Goal: Task Accomplishment & Management: Complete application form

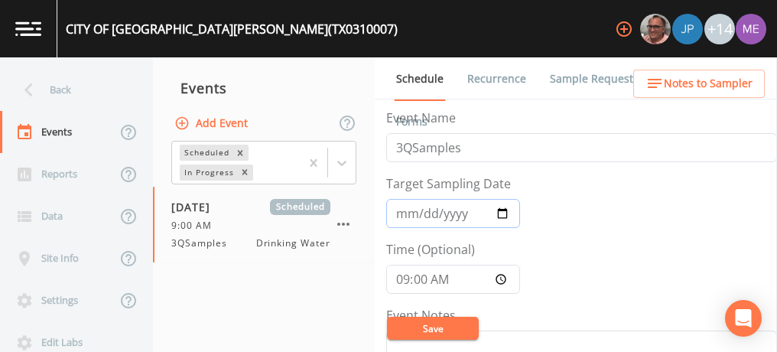
click at [421, 210] on input "[DATE]" at bounding box center [453, 213] width 134 height 29
type input "[DATE]"
click at [424, 326] on button "Save" at bounding box center [433, 328] width 92 height 23
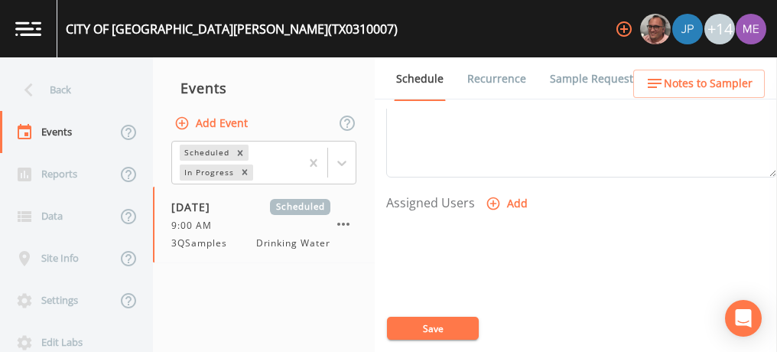
scroll to position [578, 0]
click at [492, 196] on icon "button" at bounding box center [493, 203] width 15 height 15
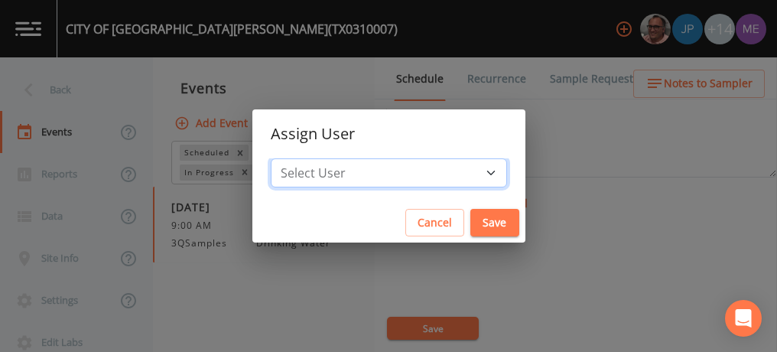
click at [465, 171] on select "Select User Mike Franklin Joshua gere Paul Lauren Saenz David Weber Zachary Eva…" at bounding box center [389, 172] width 236 height 29
select select "6518b6a0-c5fa-4d0f-8e3d-fc6e8623860b"
click at [294, 158] on select "Select User Mike Franklin Joshua gere Paul Lauren Saenz David Weber Zachary Eva…" at bounding box center [389, 172] width 236 height 29
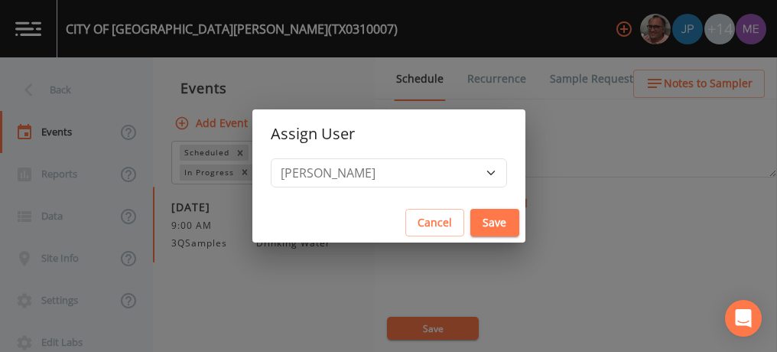
click at [477, 220] on button "Save" at bounding box center [494, 223] width 49 height 28
select select
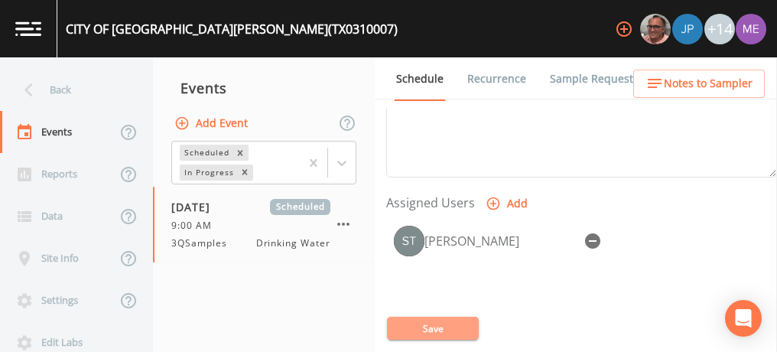
click at [427, 334] on button "Save" at bounding box center [433, 328] width 92 height 23
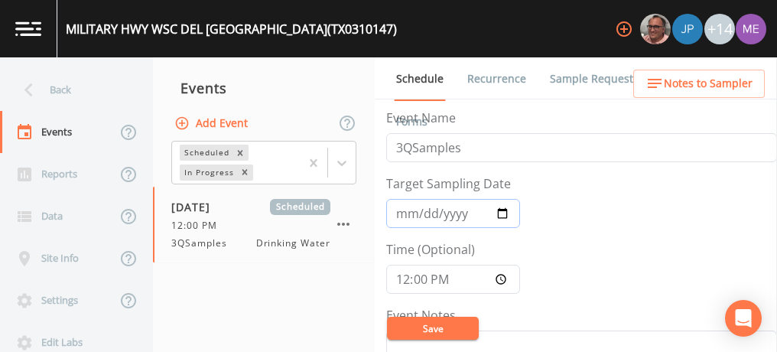
click at [406, 209] on input "2025-08-13" at bounding box center [453, 213] width 134 height 29
type input "2025-09-19"
click at [401, 283] on input "12:00:00" at bounding box center [453, 279] width 134 height 29
type input "09:00"
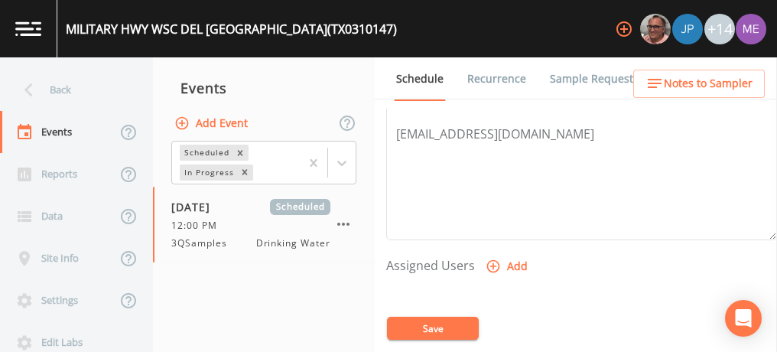
scroll to position [522, 0]
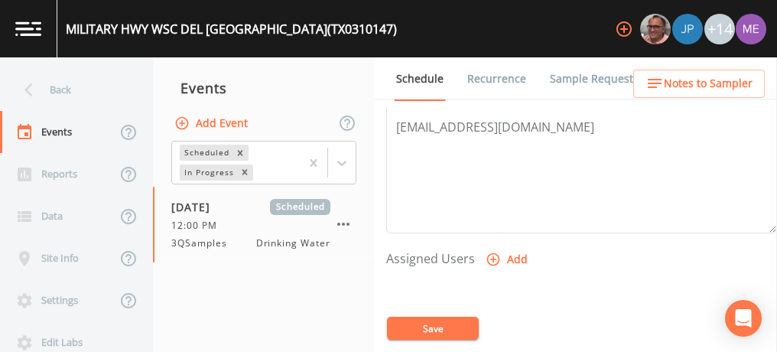
click at [491, 253] on icon "button" at bounding box center [493, 259] width 13 height 13
select select "6518b6a0-c5fa-4d0f-8e3d-fc6e8623860b"
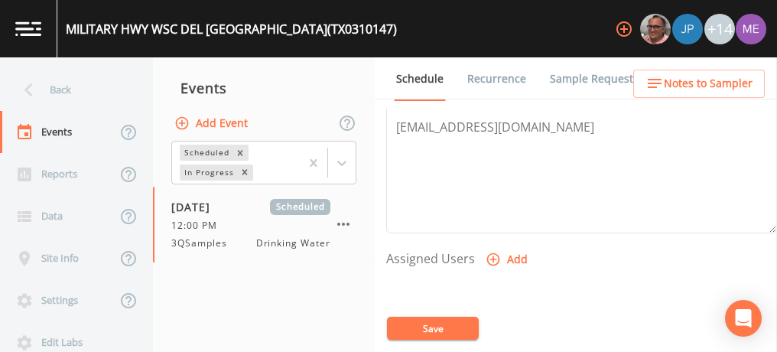
select select
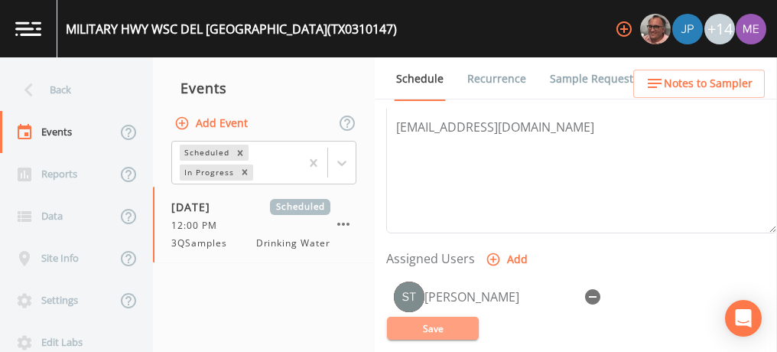
click at [439, 323] on button "Save" at bounding box center [433, 328] width 92 height 23
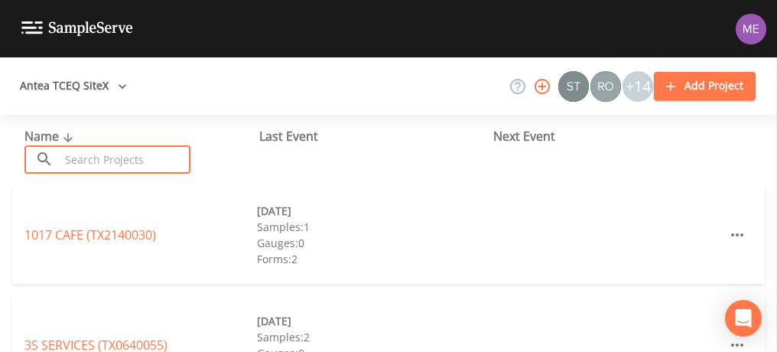
click at [83, 167] on input "text" at bounding box center [125, 159] width 131 height 28
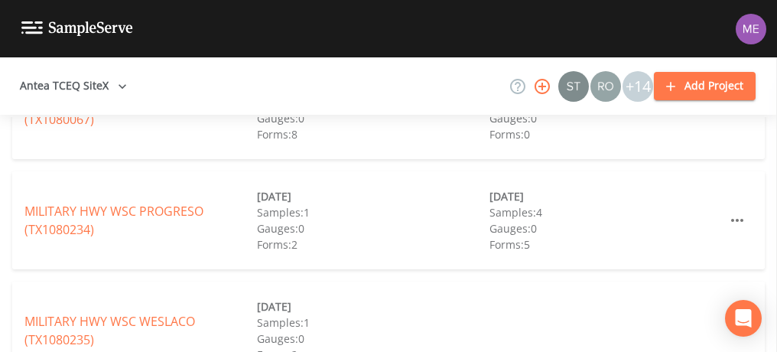
scroll to position [240, 0]
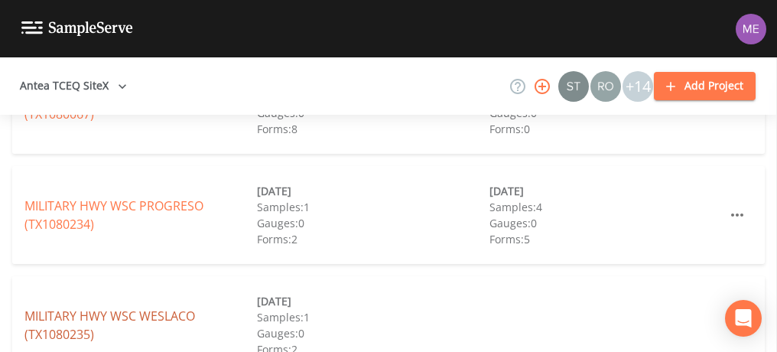
type input "[MEDICAL_DATA]"
click at [58, 311] on link "MILITARY HWY WSC WESLACO (TX1080235)" at bounding box center [109, 324] width 171 height 35
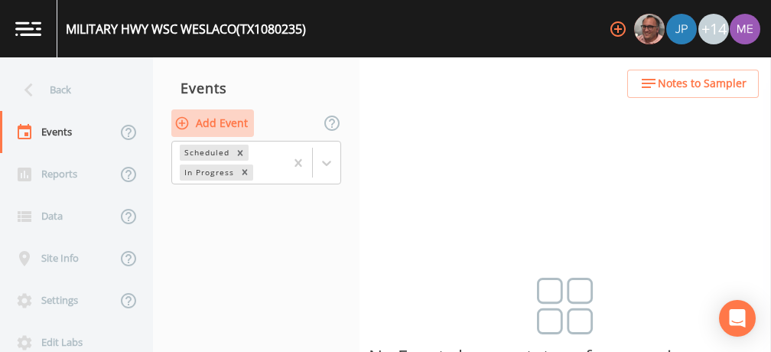
click at [239, 123] on button "Add Event" at bounding box center [212, 123] width 83 height 28
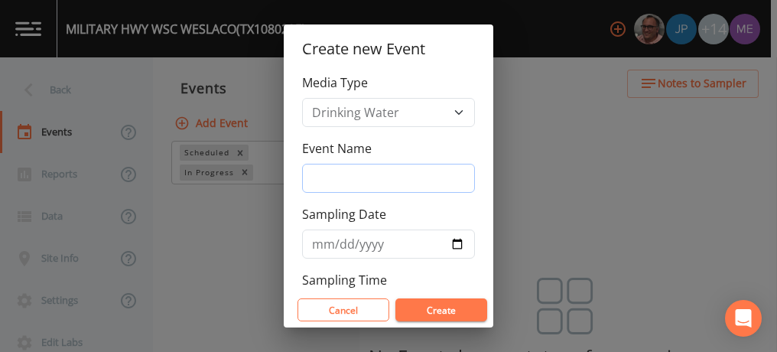
click at [345, 176] on input "Event Name" at bounding box center [388, 178] width 173 height 29
type input "3QSamples"
type input "2025-08-20"
click at [447, 310] on button "Create" at bounding box center [441, 309] width 92 height 23
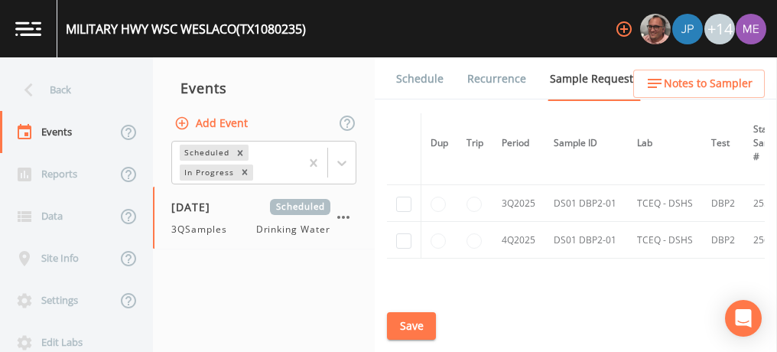
scroll to position [762, 0]
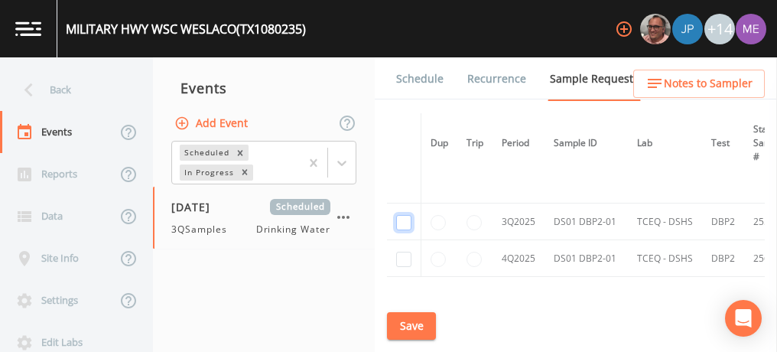
checkbox input "true"
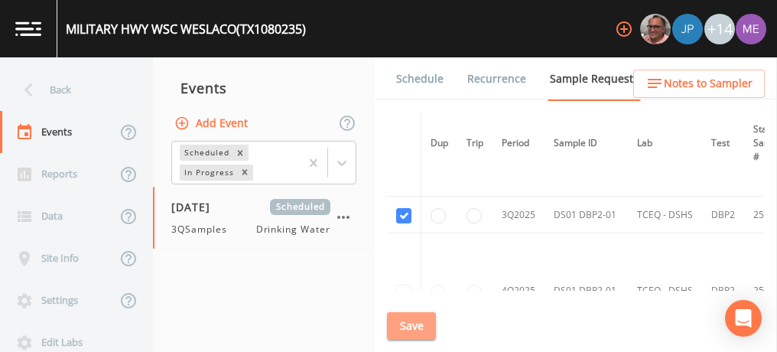
click at [407, 319] on button "Save" at bounding box center [411, 326] width 49 height 28
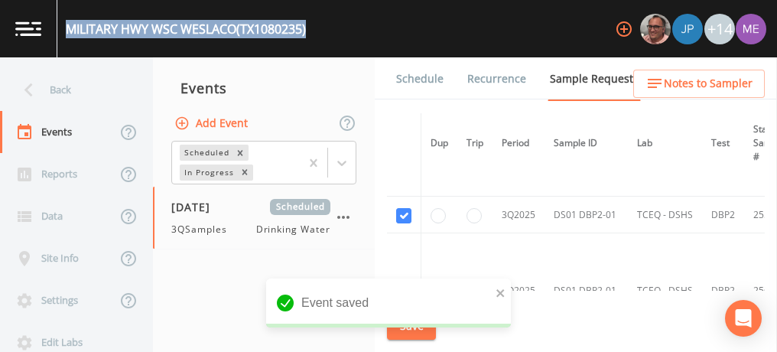
drag, startPoint x: 66, startPoint y: 29, endPoint x: 322, endPoint y: 33, distance: 256.2
click at [322, 33] on div "MILITARY HWY WSC WESLACO (TX1080235) +14" at bounding box center [388, 28] width 777 height 57
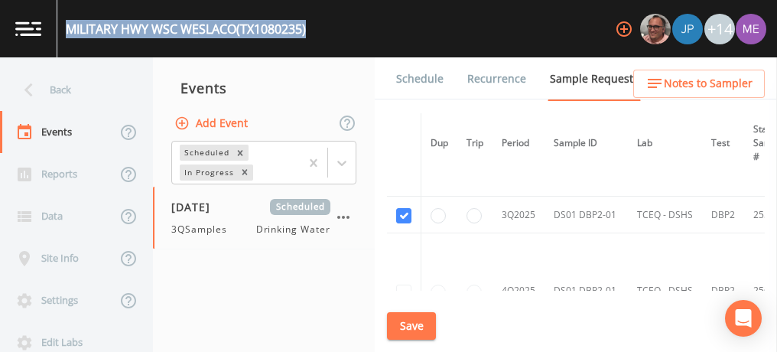
copy div "MILITARY HWY WSC WESLACO (TX1080235)"
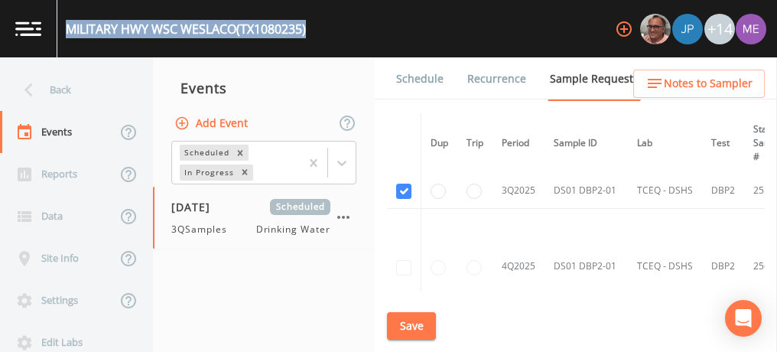
scroll to position [671, 0]
click at [433, 323] on button "Save" at bounding box center [411, 326] width 49 height 28
click at [419, 317] on button "Save" at bounding box center [411, 326] width 49 height 28
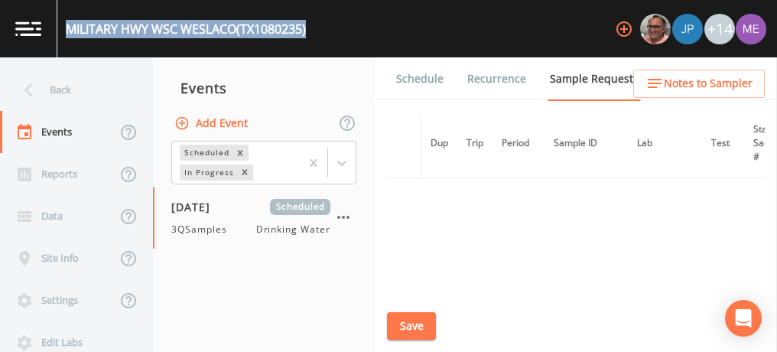
scroll to position [824, 0]
click at [429, 75] on link "Schedule" at bounding box center [420, 78] width 52 height 43
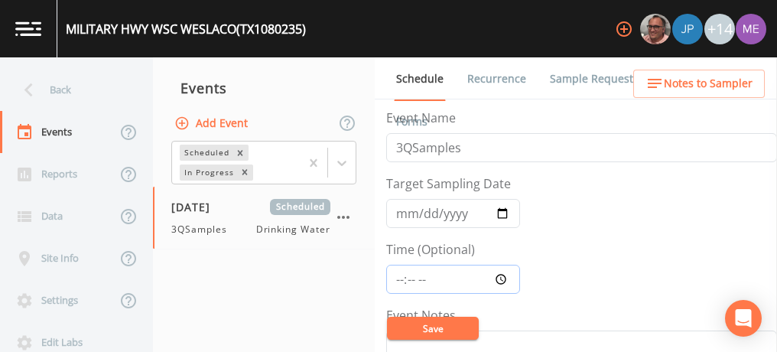
click at [400, 278] on input "Time (Optional)" at bounding box center [453, 279] width 134 height 29
type input "09:00"
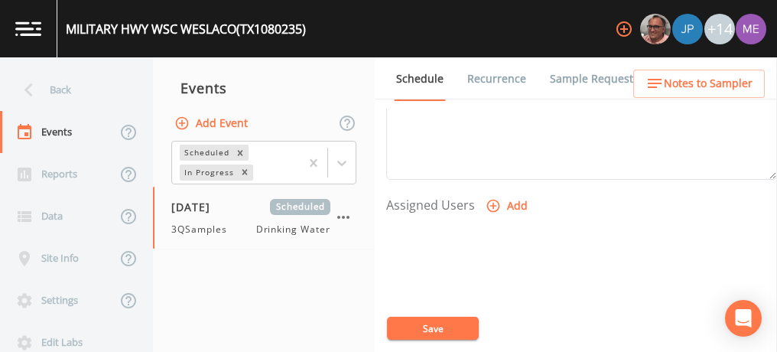
scroll to position [577, 0]
click at [490, 197] on icon "button" at bounding box center [493, 204] width 15 height 15
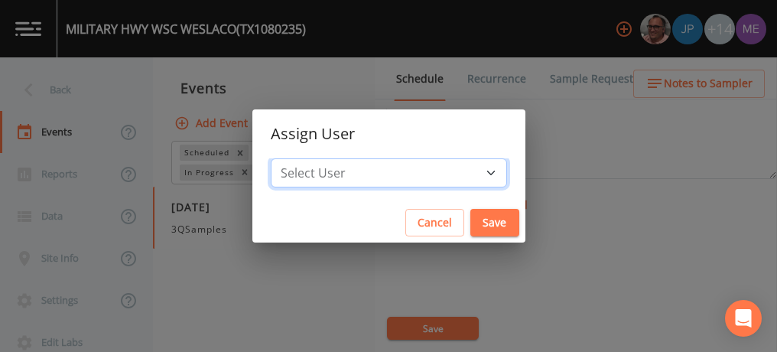
click at [471, 174] on select "Select User Mike Franklin Joshua gere Paul Lauren Saenz David Weber Zachary Eva…" at bounding box center [389, 172] width 236 height 29
select select "6518b6a0-c5fa-4d0f-8e3d-fc6e8623860b"
click at [294, 158] on select "Select User Mike Franklin Joshua gere Paul Lauren Saenz David Weber Zachary Eva…" at bounding box center [389, 172] width 236 height 29
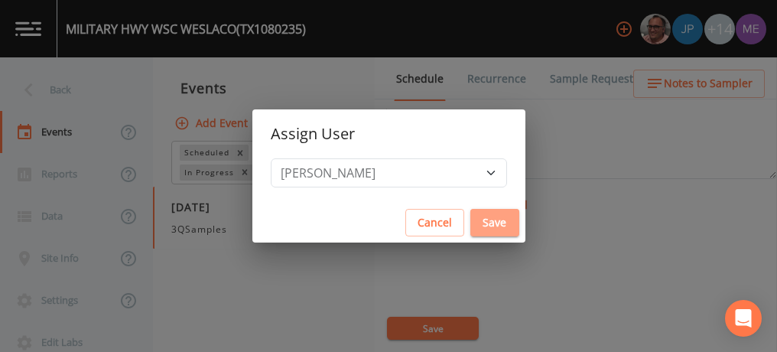
click at [471, 220] on button "Save" at bounding box center [494, 223] width 49 height 28
select select
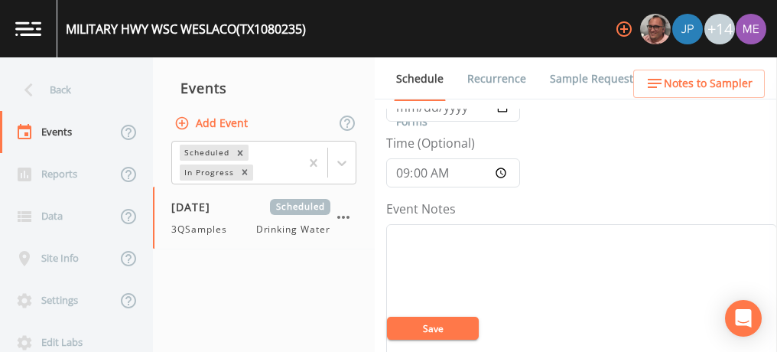
scroll to position [63, 0]
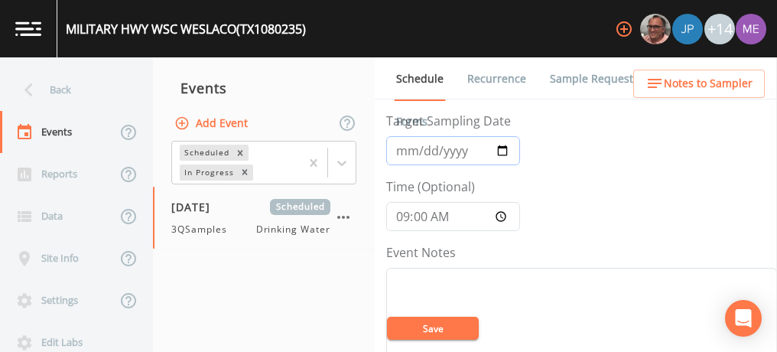
click at [423, 152] on input "2025-08-20" at bounding box center [453, 150] width 134 height 29
type input "[DATE]"
click at [418, 327] on button "Save" at bounding box center [433, 328] width 92 height 23
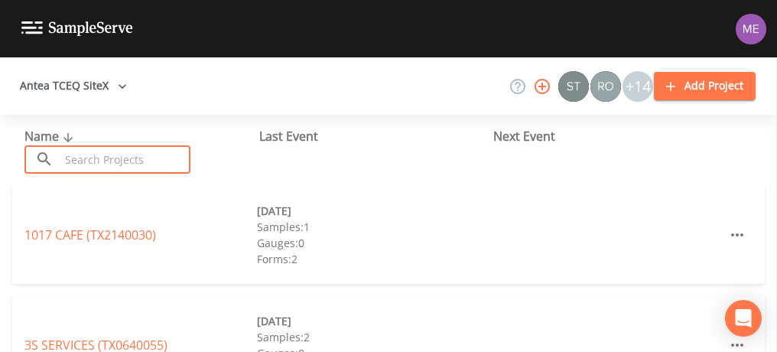
click at [126, 164] on input "text" at bounding box center [125, 159] width 131 height 28
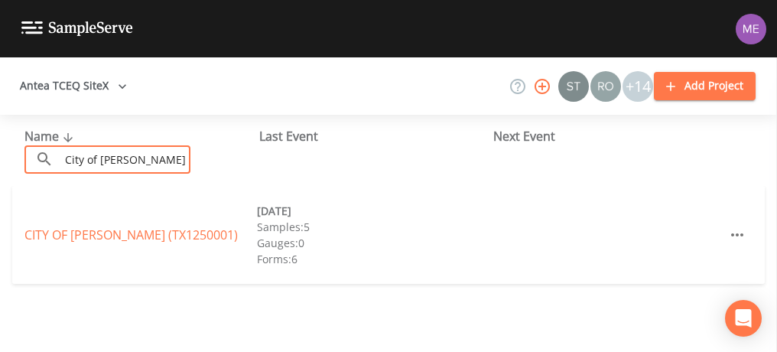
type input "city of alice"
click at [105, 231] on link "CITY OF ALICE (TX1250001)" at bounding box center [130, 234] width 213 height 17
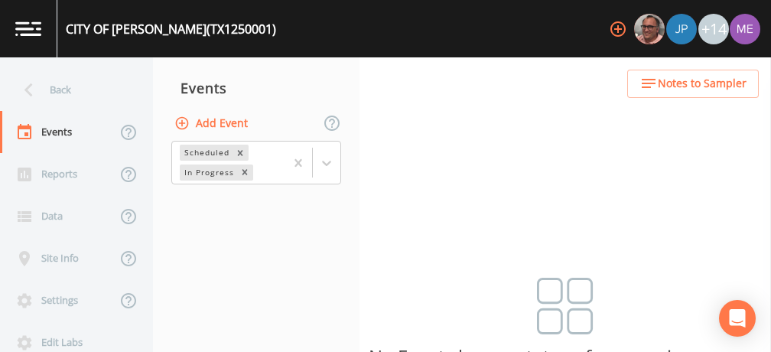
click at [224, 126] on button "Add Event" at bounding box center [212, 123] width 83 height 28
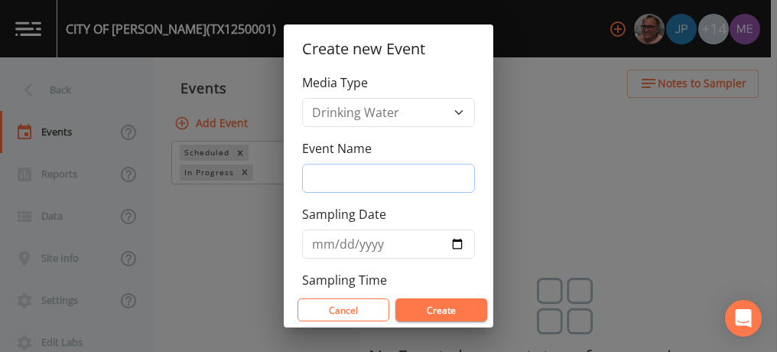
click at [307, 182] on input "Event Name" at bounding box center [388, 178] width 173 height 29
type input "3QSamples"
click at [336, 242] on input "[DATE]" at bounding box center [388, 243] width 173 height 29
type input "2025-08-21"
click at [455, 302] on button "Create" at bounding box center [441, 309] width 92 height 23
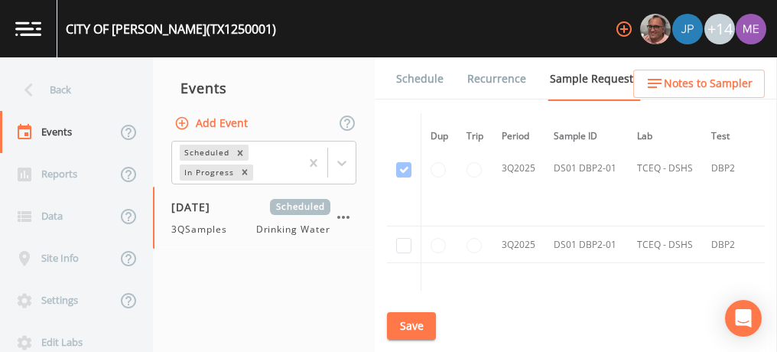
scroll to position [3919, 0]
checkbox input "true"
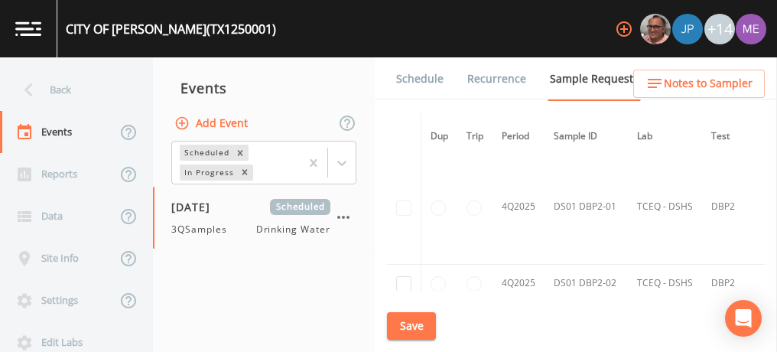
scroll to position [3820, 0]
click at [414, 322] on button "Save" at bounding box center [411, 326] width 49 height 28
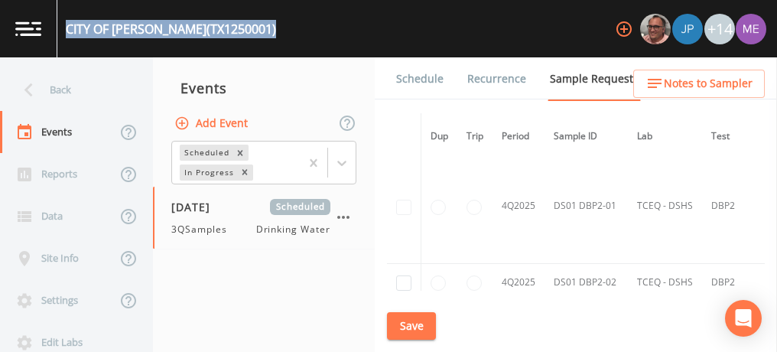
drag, startPoint x: 67, startPoint y: 24, endPoint x: 224, endPoint y: 31, distance: 156.9
click at [224, 31] on div "CITY OF ALICE (TX1250001) +14" at bounding box center [388, 28] width 777 height 57
copy div "CITY OF ALICE (TX1250001)"
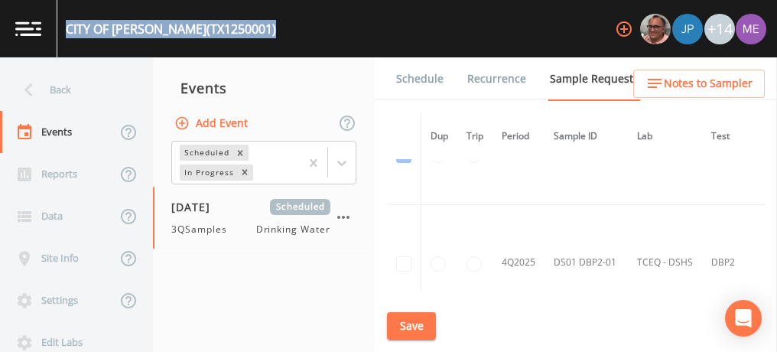
scroll to position [3765, 0]
click at [409, 325] on button "Save" at bounding box center [411, 326] width 49 height 28
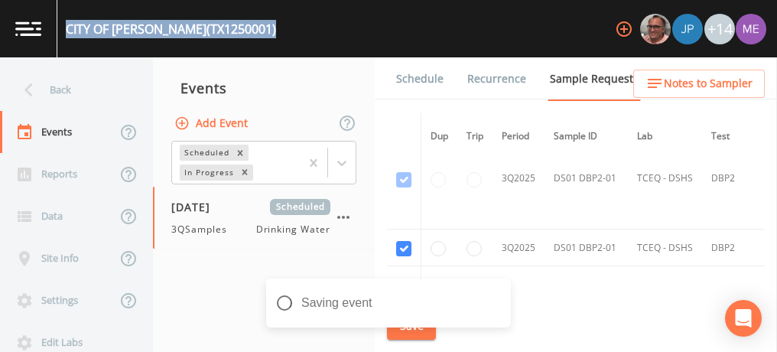
scroll to position [3295, 0]
click at [423, 80] on link "Schedule" at bounding box center [420, 78] width 52 height 43
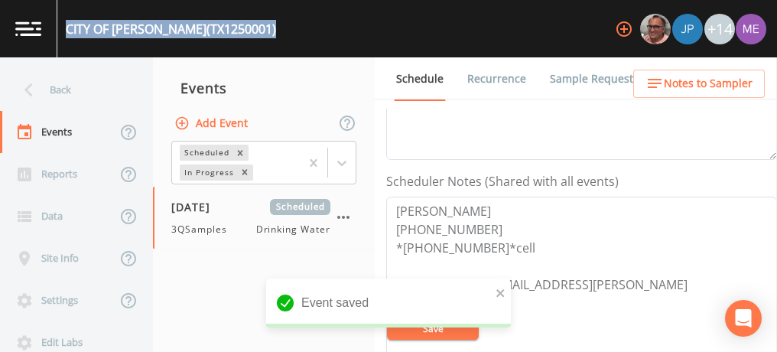
scroll to position [367, 0]
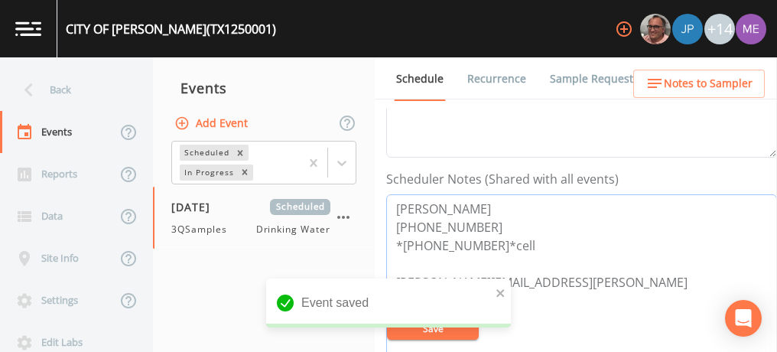
drag, startPoint x: 397, startPoint y: 204, endPoint x: 507, endPoint y: 249, distance: 119.0
click at [507, 249] on textarea "Demetrio Duarte 361-664-9082 *361-460-0644*cell demetrio.duarte@cityofalice.org" at bounding box center [581, 291] width 391 height 194
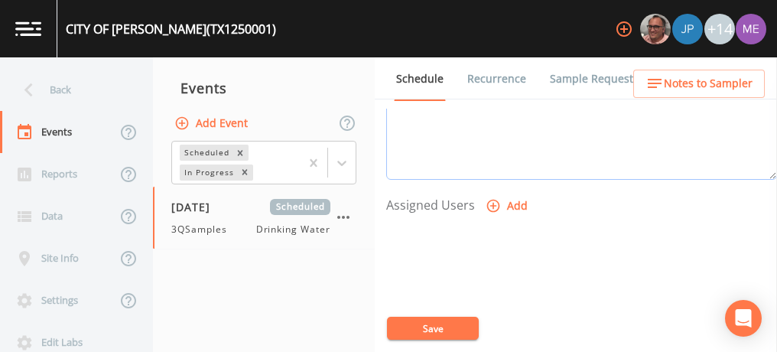
scroll to position [575, 0]
click at [491, 202] on icon "button" at bounding box center [493, 206] width 13 height 13
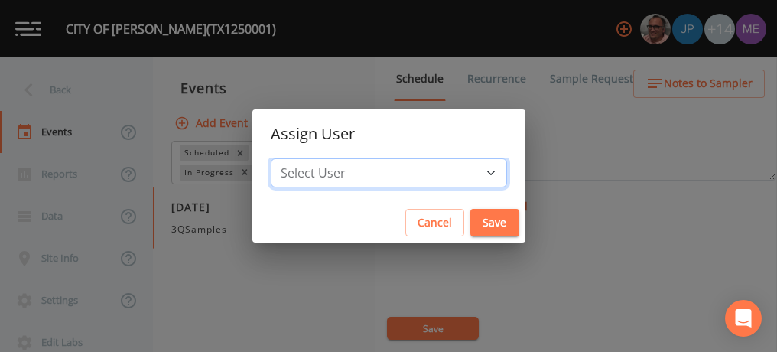
click at [470, 172] on select "Select User Mike Franklin Joshua gere Paul Lauren Saenz David Weber Zachary Eva…" at bounding box center [389, 172] width 236 height 29
select select "6518b6a0-c5fa-4d0f-8e3d-fc6e8623860b"
click at [294, 158] on select "Select User Mike Franklin Joshua gere Paul Lauren Saenz David Weber Zachary Eva…" at bounding box center [389, 172] width 236 height 29
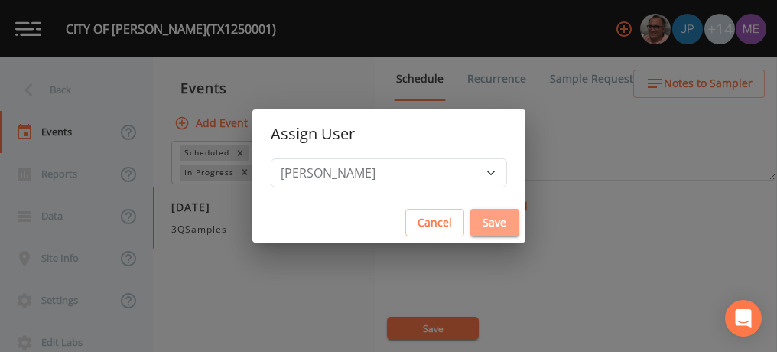
click at [470, 222] on button "Save" at bounding box center [494, 223] width 49 height 28
select select
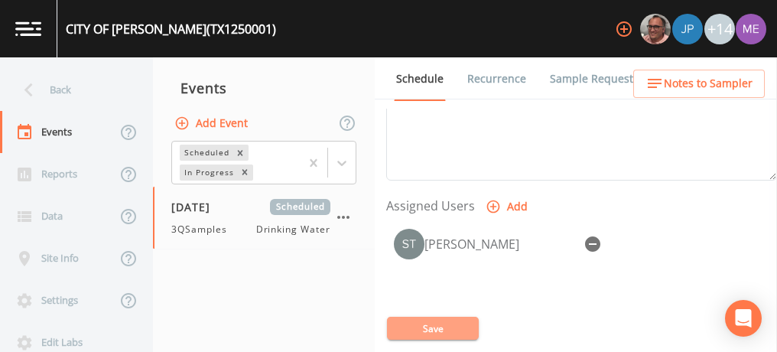
click at [448, 330] on button "Save" at bounding box center [433, 328] width 92 height 23
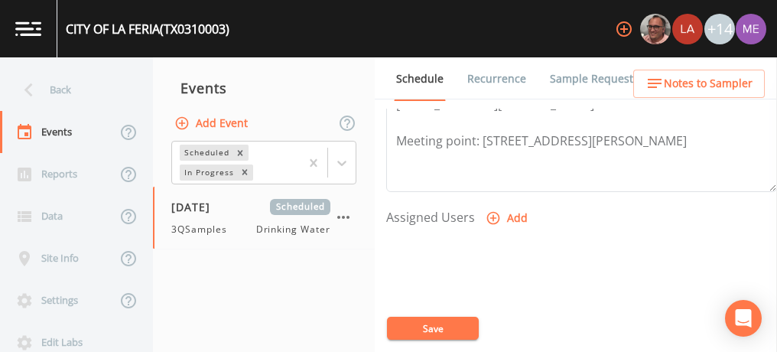
scroll to position [569, 0]
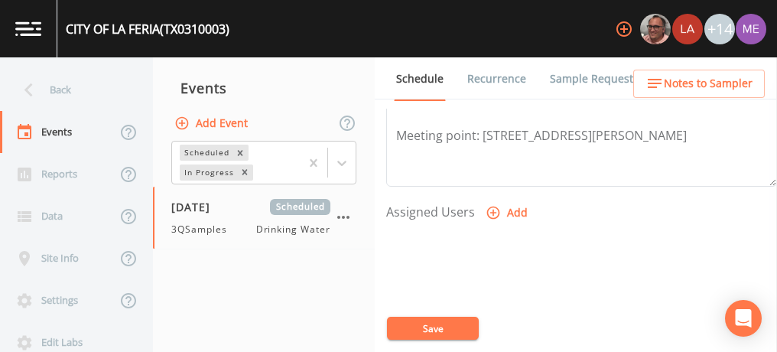
click at [489, 211] on icon "button" at bounding box center [493, 212] width 15 height 15
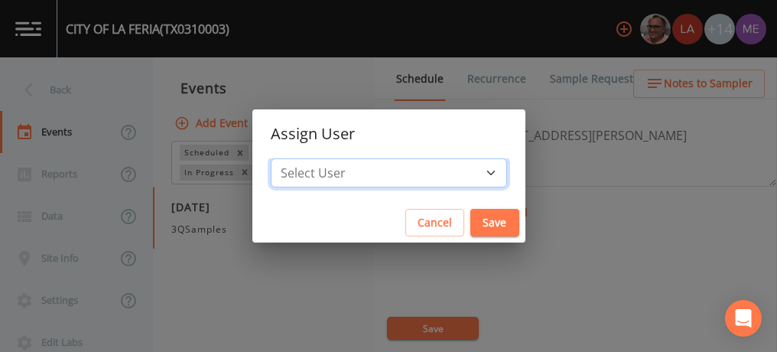
click at [465, 173] on select "Select User [PERSON_NAME] [PERSON_NAME] [PERSON_NAME] [PERSON_NAME] [PERSON_NAM…" at bounding box center [389, 172] width 236 height 29
select select "6518b6a0-c5fa-4d0f-8e3d-fc6e8623860b"
click at [294, 158] on select "Select User [PERSON_NAME] [PERSON_NAME] [PERSON_NAME] [PERSON_NAME] [PERSON_NAM…" at bounding box center [389, 172] width 236 height 29
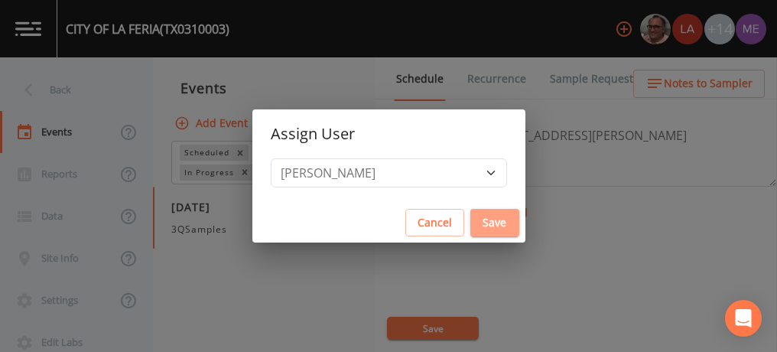
click at [471, 216] on button "Save" at bounding box center [494, 223] width 49 height 28
select select
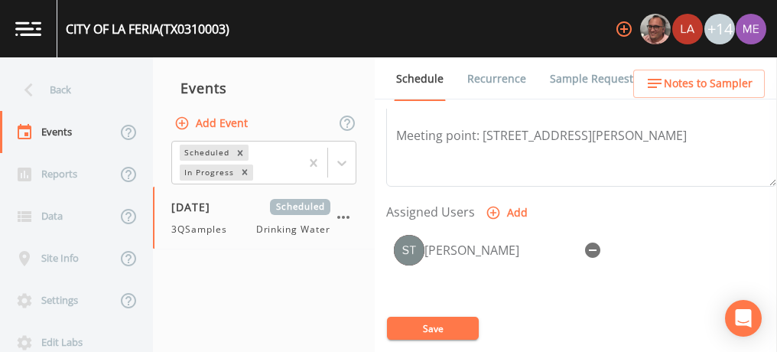
click at [424, 326] on button "Save" at bounding box center [433, 328] width 92 height 23
click at [570, 73] on link "Sample Requests" at bounding box center [594, 78] width 93 height 43
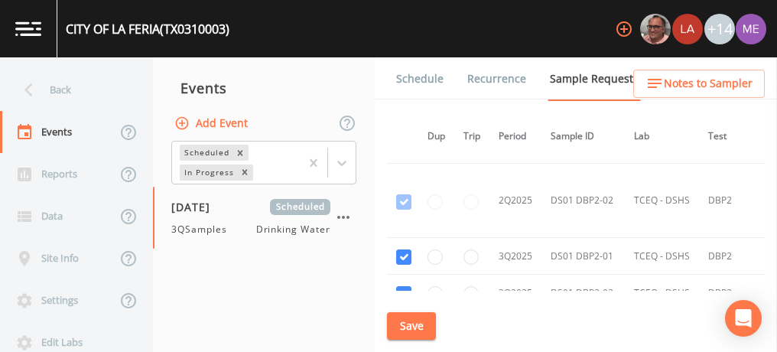
scroll to position [1997, 3]
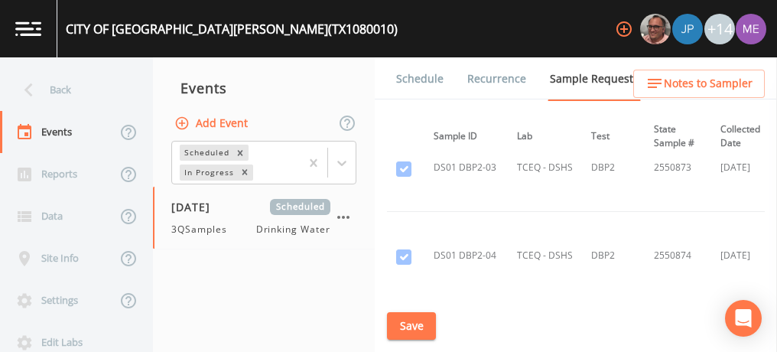
scroll to position [4828, 120]
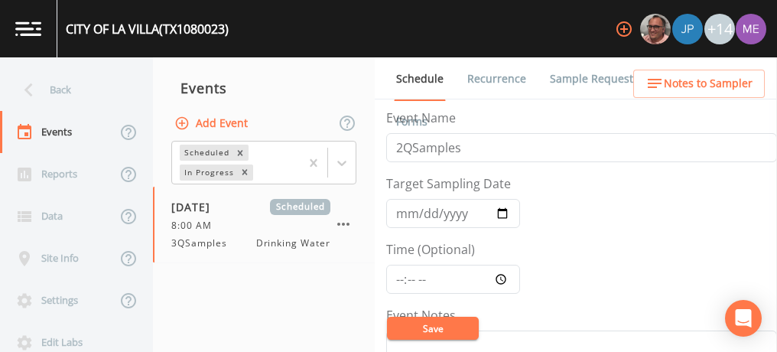
scroll to position [404, 0]
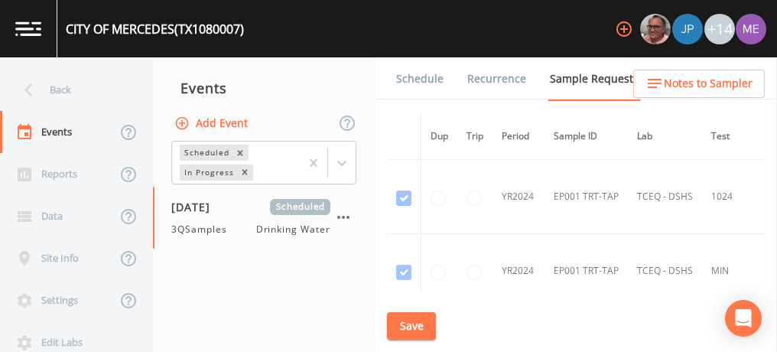
scroll to position [2676, 0]
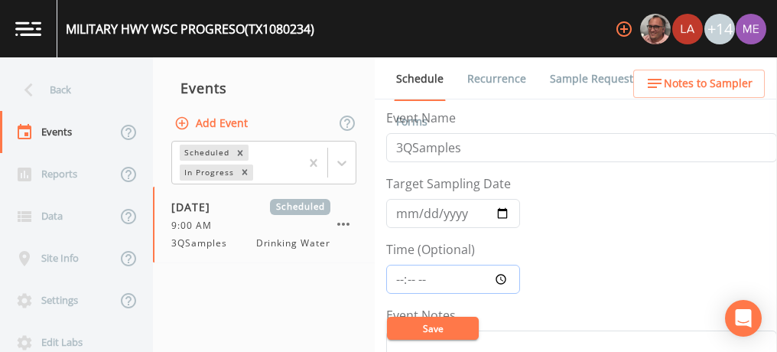
click at [399, 277] on input "Time (Optional)" at bounding box center [453, 279] width 134 height 29
type input "09:00"
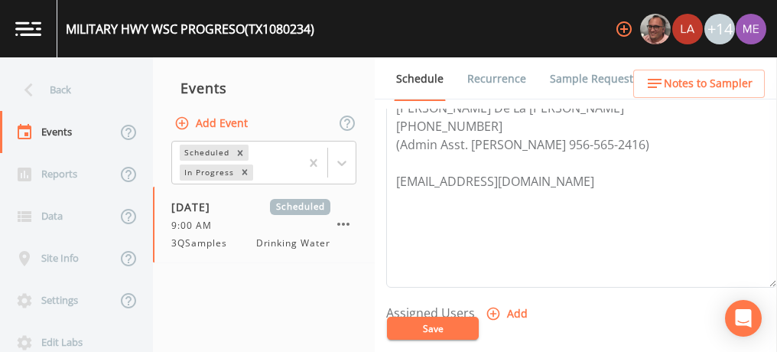
scroll to position [539, 0]
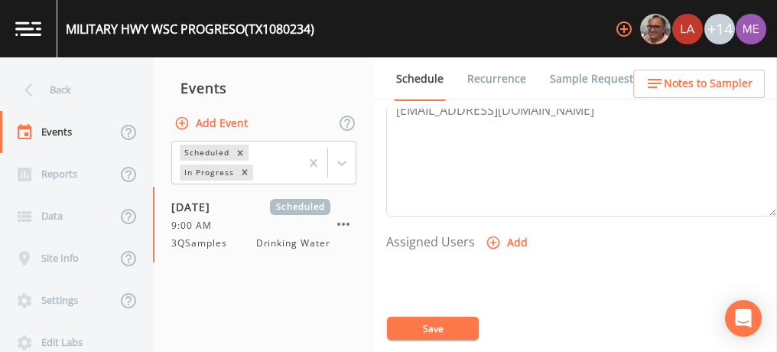
click at [490, 240] on icon "button" at bounding box center [493, 242] width 15 height 15
select select "6518b6a0-c5fa-4d0f-8e3d-fc6e8623860b"
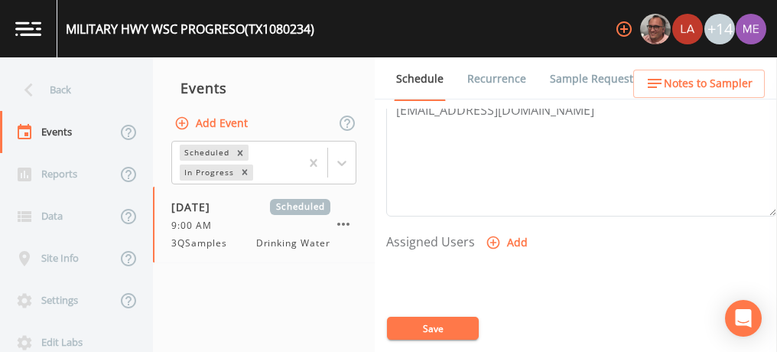
select select
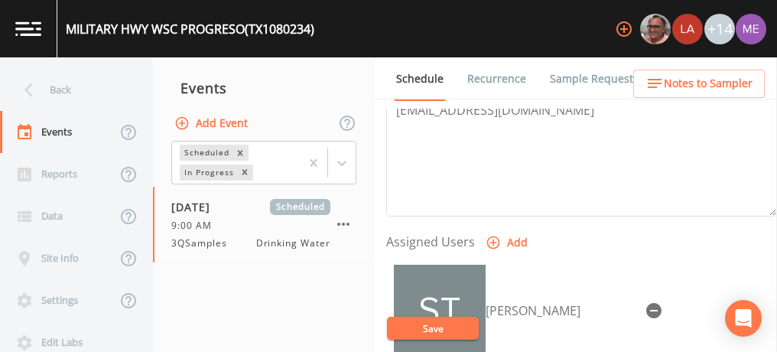
click at [436, 332] on button "Save" at bounding box center [433, 328] width 92 height 23
